Goal: Navigation & Orientation: Find specific page/section

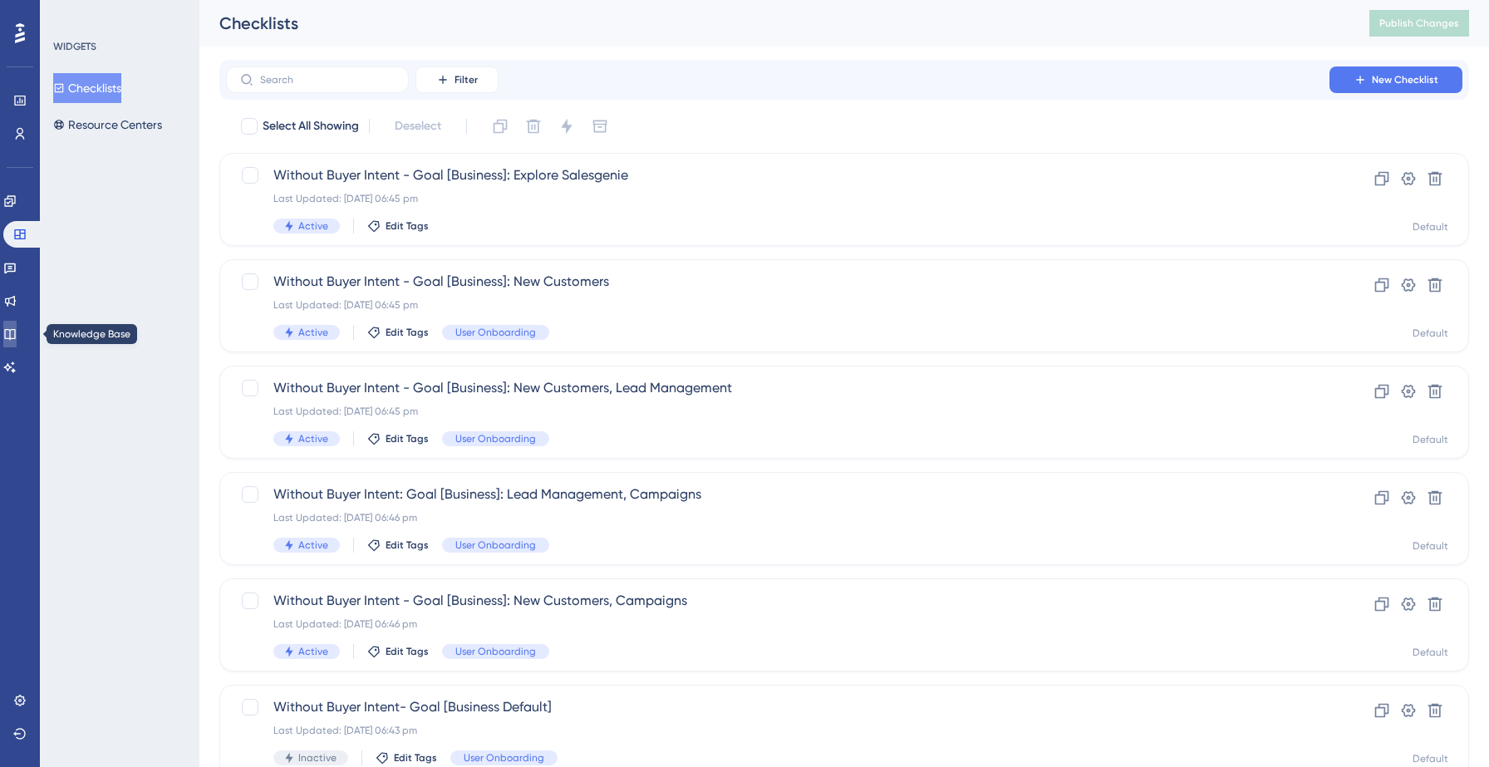
click at [13, 340] on icon at bounding box center [9, 333] width 13 height 13
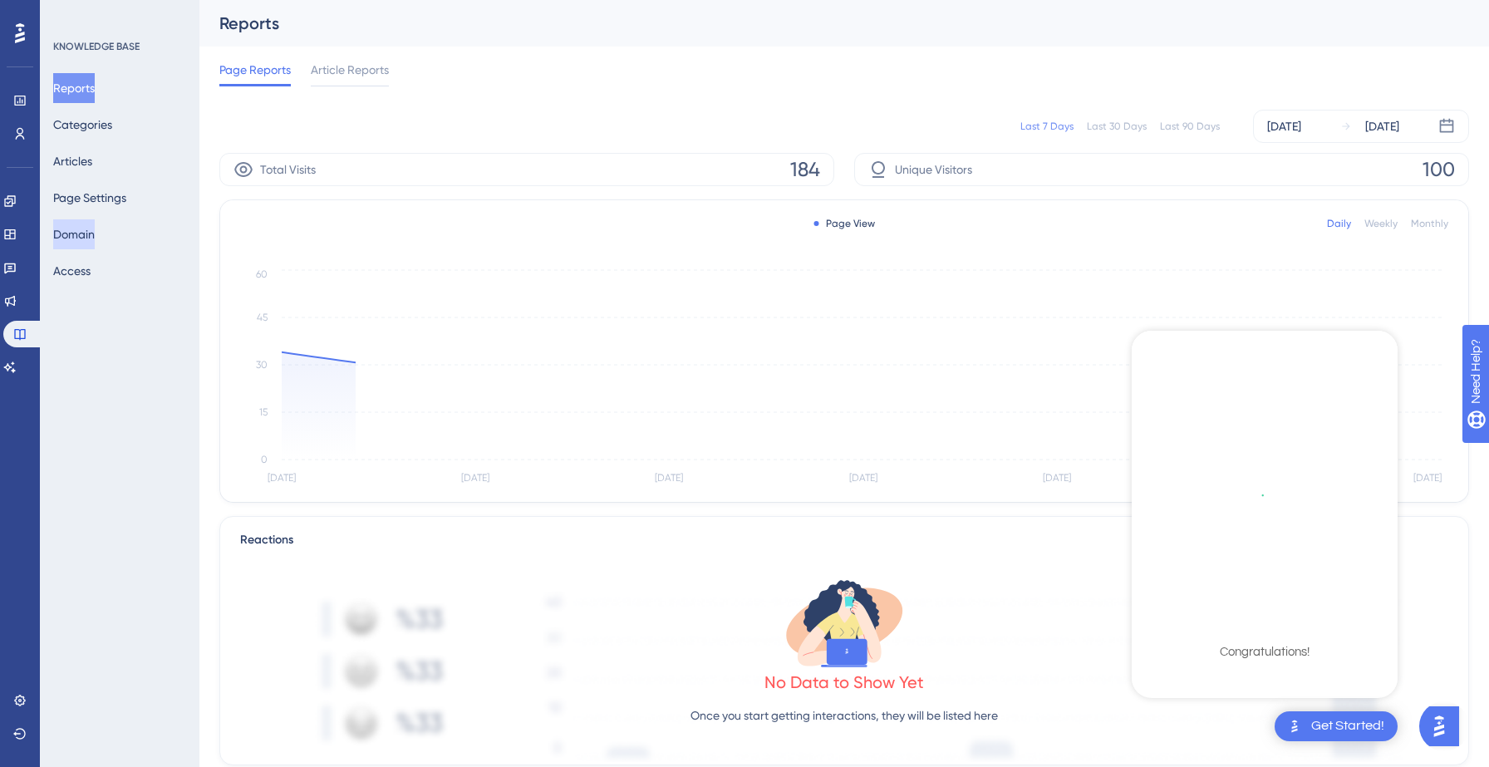
click at [91, 229] on button "Domain" at bounding box center [74, 234] width 42 height 30
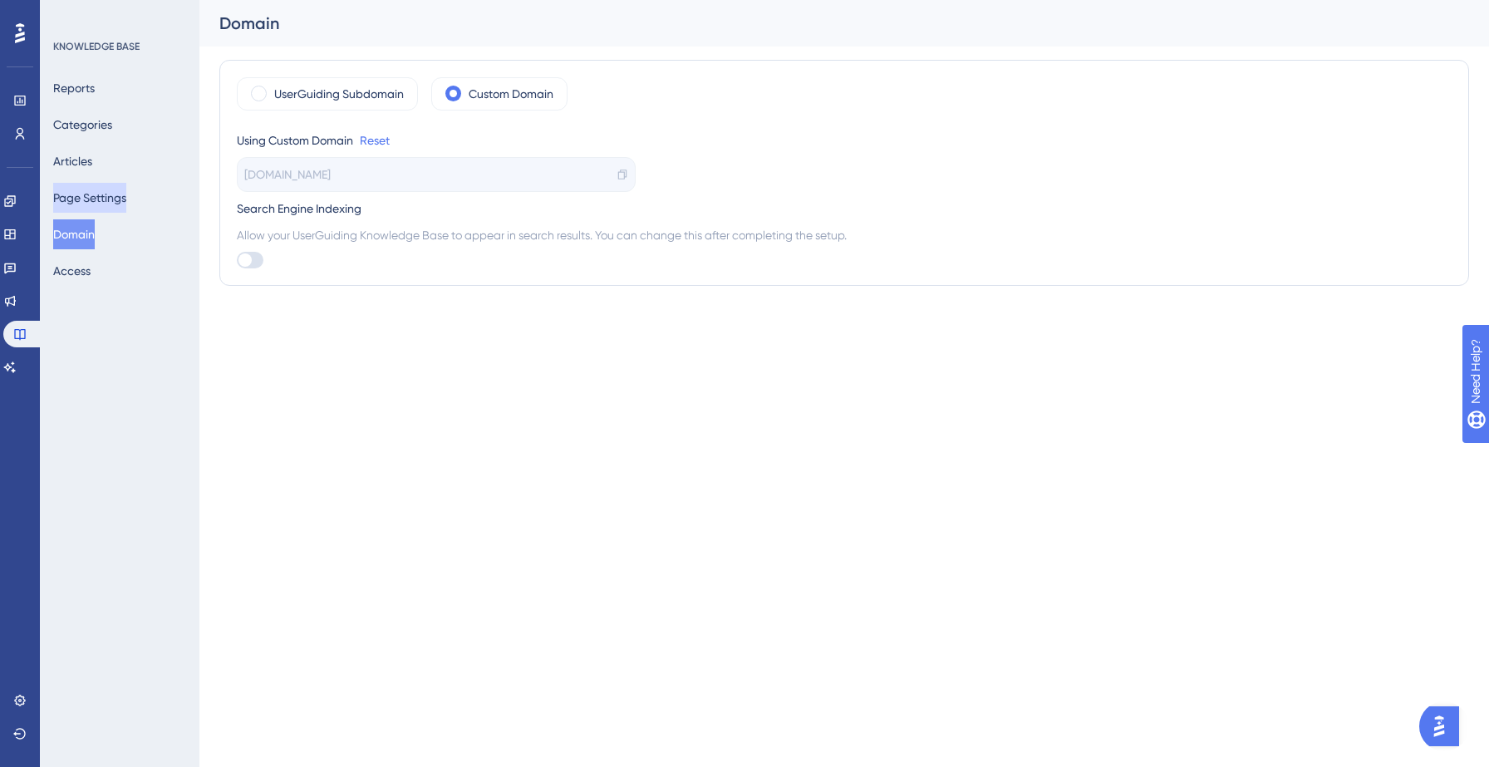
click at [119, 195] on button "Page Settings" at bounding box center [89, 198] width 73 height 30
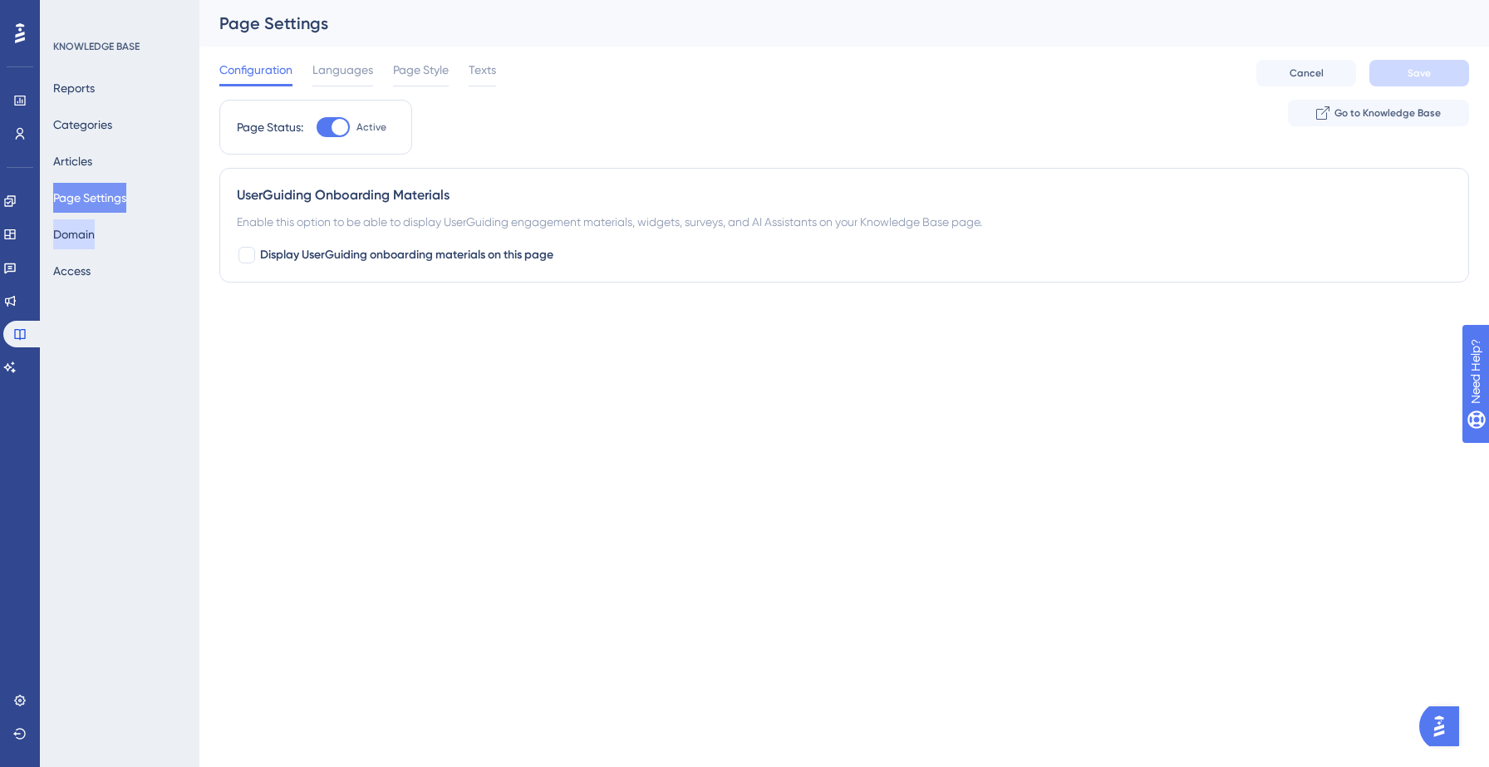
click at [90, 235] on button "Domain" at bounding box center [74, 234] width 42 height 30
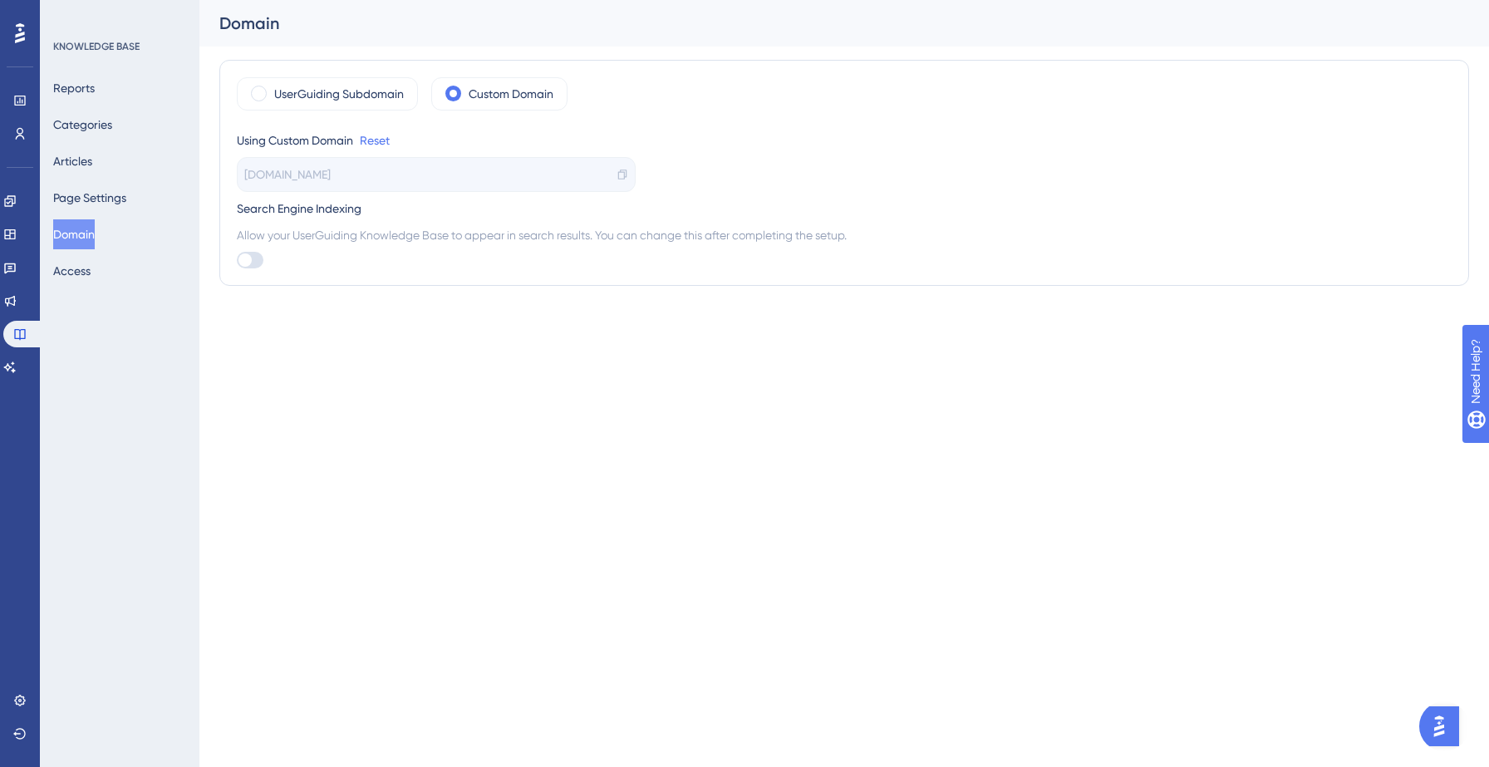
click at [346, 0] on html "Performance Users Engagement Widgets Feedback Product Updates Knowledge Base AI…" at bounding box center [744, 0] width 1489 height 0
